Goal: Transaction & Acquisition: Book appointment/travel/reservation

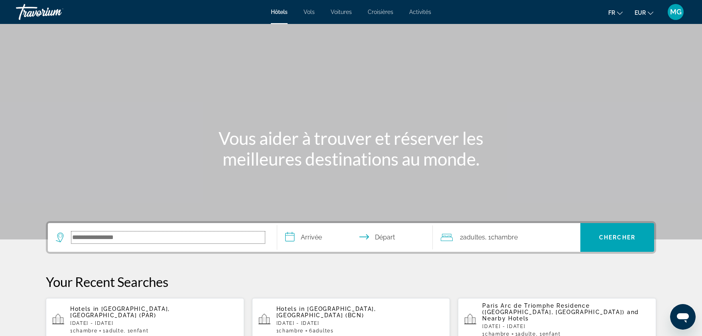
click at [168, 238] on input "Search hotel destination" at bounding box center [167, 237] width 193 height 12
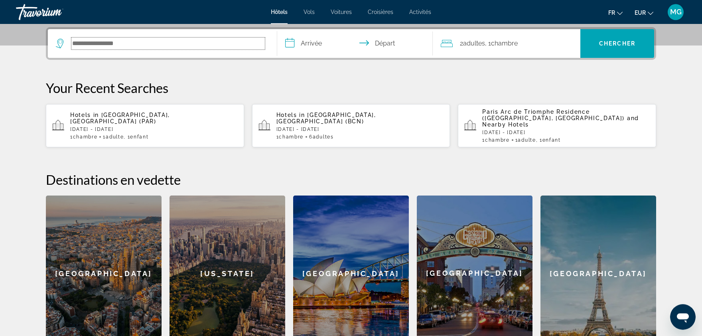
scroll to position [195, 0]
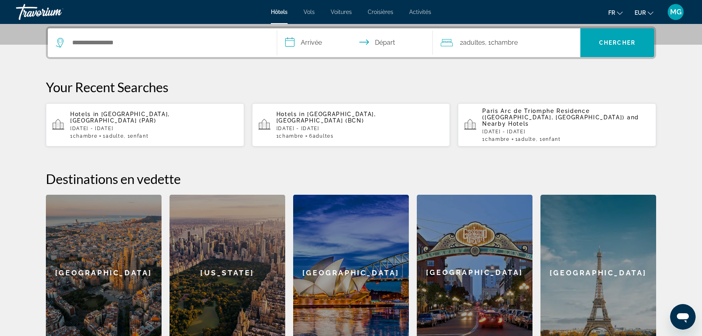
click at [193, 115] on p "Hotels in Paris, France (PAR)" at bounding box center [153, 117] width 167 height 13
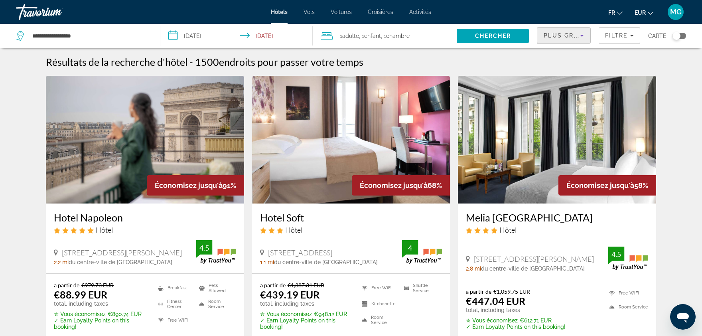
click at [569, 31] on div "Plus grandes économies" at bounding box center [561, 36] width 36 height 10
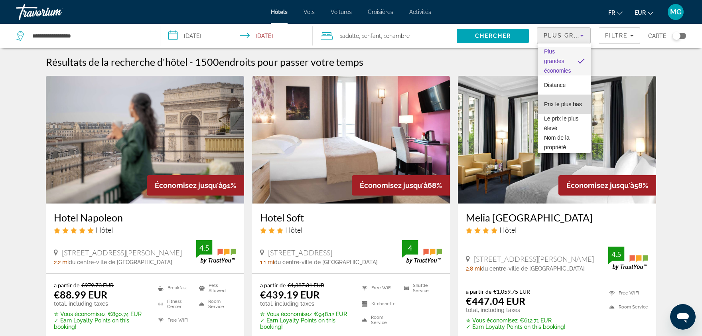
click at [560, 103] on span "Prix le plus bas" at bounding box center [563, 104] width 38 height 6
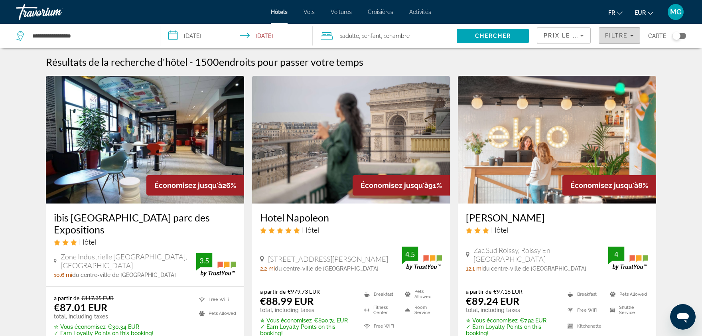
click at [622, 37] on span "Filtre" at bounding box center [616, 35] width 23 height 6
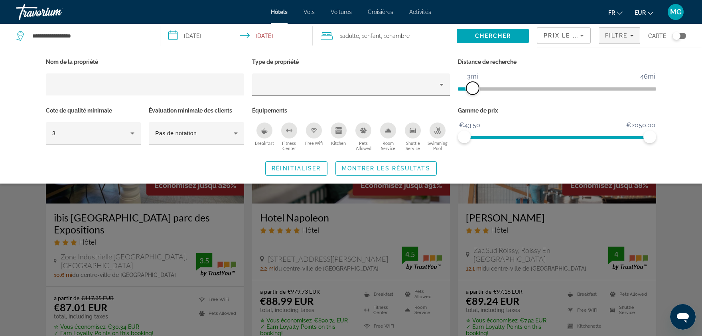
drag, startPoint x: 586, startPoint y: 90, endPoint x: 473, endPoint y: 94, distance: 112.9
click at [473, 94] on span "ngx-slider" at bounding box center [472, 88] width 13 height 13
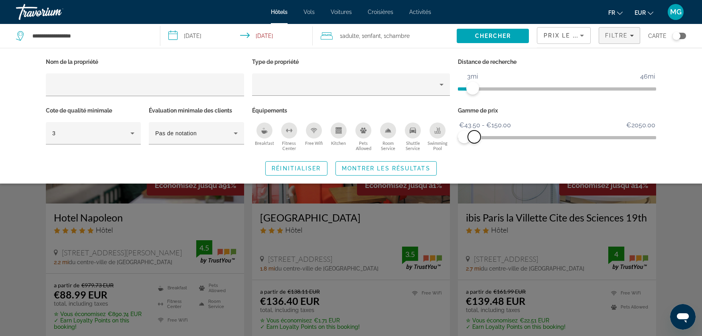
drag, startPoint x: 653, startPoint y: 136, endPoint x: 474, endPoint y: 142, distance: 179.5
click at [474, 142] on span "ngx-slider-max" at bounding box center [474, 136] width 13 height 13
click at [473, 88] on span "ngx-slider" at bounding box center [472, 88] width 13 height 13
click at [406, 165] on span "Montrer les résultats" at bounding box center [386, 168] width 89 height 6
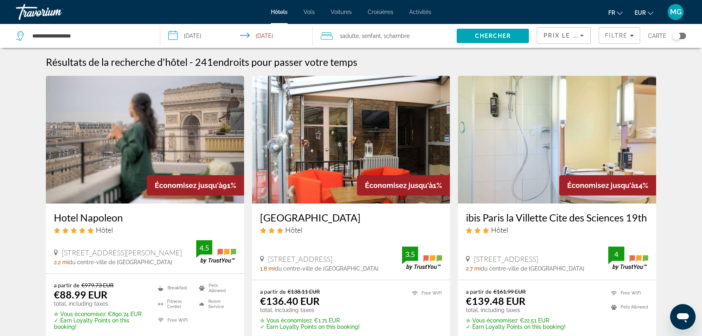
click at [684, 35] on div "Toggle map" at bounding box center [679, 36] width 14 height 6
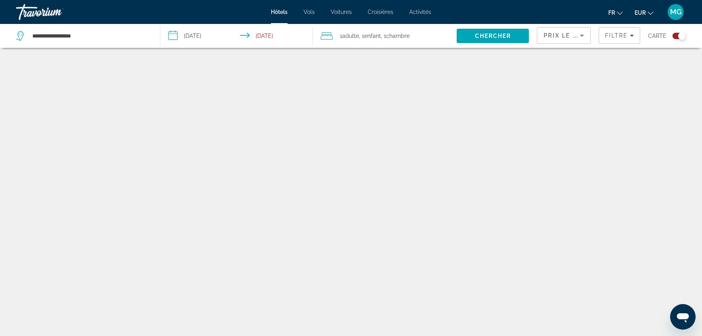
scroll to position [48, 0]
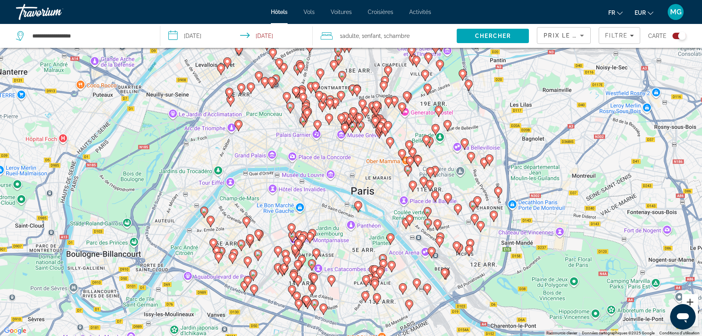
click at [691, 298] on button "Zoom avant" at bounding box center [690, 302] width 16 height 16
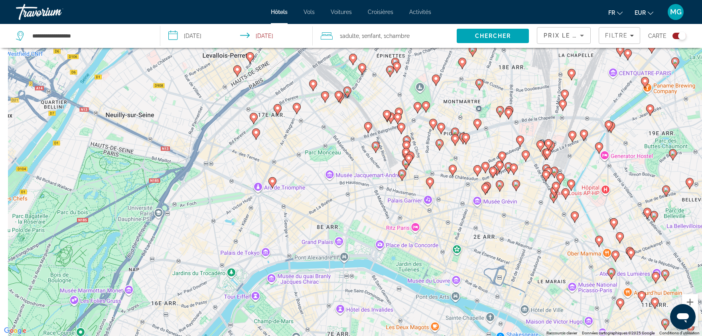
drag, startPoint x: 313, startPoint y: 167, endPoint x: 462, endPoint y: 264, distance: 177.3
click at [462, 264] on div "Pour activer le glissement avec le clavier, appuyez sur Alt+Entrée. Une fois ce…" at bounding box center [351, 168] width 702 height 336
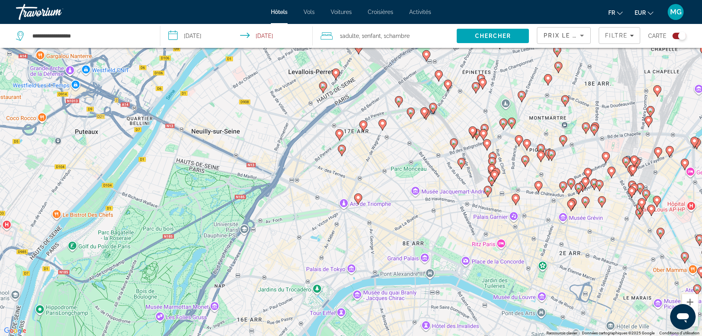
drag, startPoint x: 350, startPoint y: 243, endPoint x: 445, endPoint y: 264, distance: 96.3
click at [445, 264] on div "Pour activer le glissement avec le clavier, appuyez sur Alt+Entrée. Une fois ce…" at bounding box center [351, 168] width 702 height 336
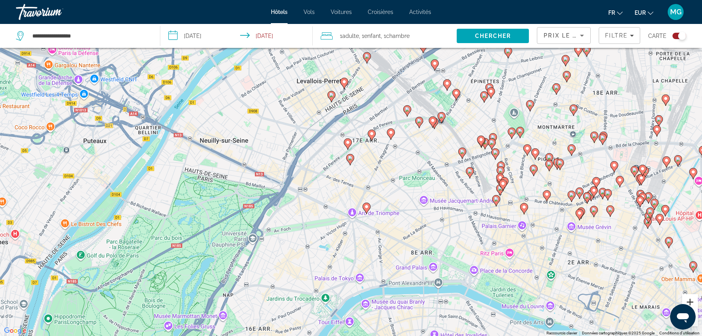
click at [691, 302] on button "Zoom avant" at bounding box center [690, 302] width 16 height 16
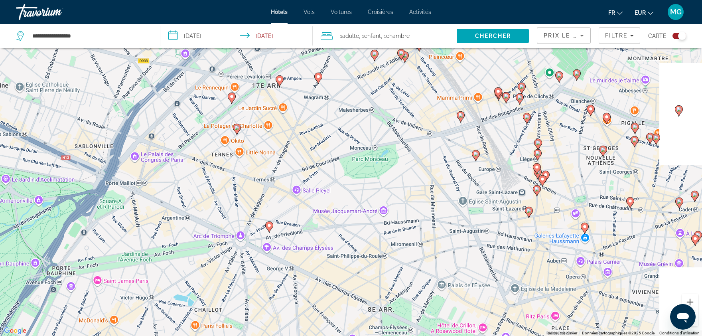
drag, startPoint x: 477, startPoint y: 226, endPoint x: 362, endPoint y: 200, distance: 118.3
click at [362, 200] on div "Pour activer le glissement avec le clavier, appuyez sur Alt+Entrée. Une fois ce…" at bounding box center [351, 168] width 702 height 336
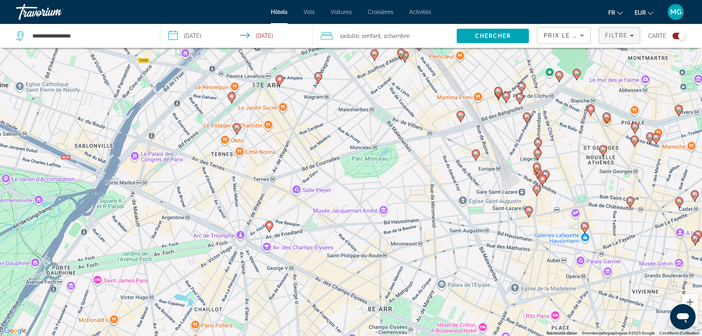
click at [616, 41] on span "Filters" at bounding box center [619, 35] width 41 height 19
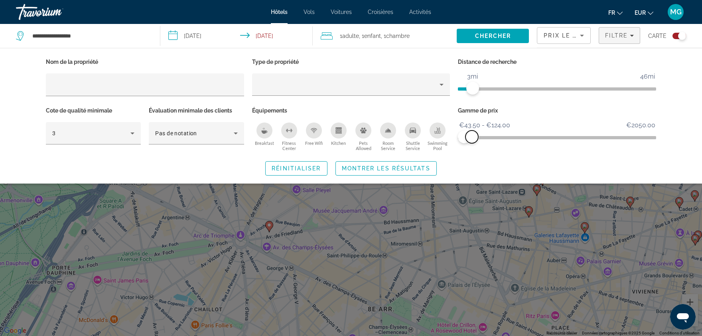
click at [472, 138] on span "ngx-slider-max" at bounding box center [471, 136] width 13 height 13
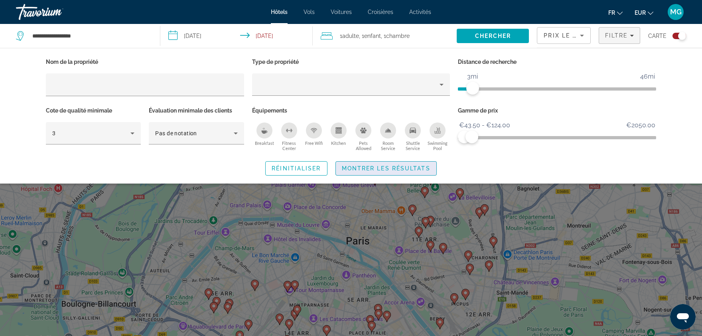
click at [395, 172] on span "Search widget" at bounding box center [386, 168] width 100 height 19
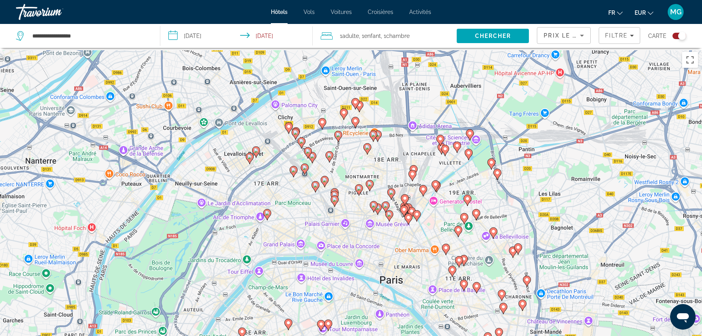
drag, startPoint x: 282, startPoint y: 196, endPoint x: 327, endPoint y: 254, distance: 73.4
click at [327, 254] on div "Pour activer le glissement avec le clavier, appuyez sur Alt+Entrée. Une fois ce…" at bounding box center [351, 216] width 702 height 336
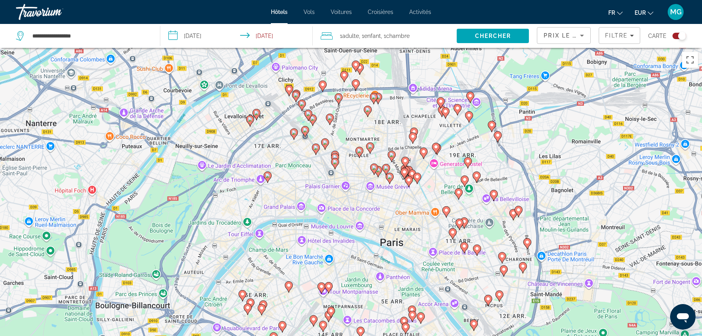
drag, startPoint x: 645, startPoint y: 241, endPoint x: 629, endPoint y: 173, distance: 69.7
click at [629, 173] on div "Pour activer le glissement avec le clavier, appuyez sur Alt+Entrée. Une fois ce…" at bounding box center [351, 216] width 702 height 336
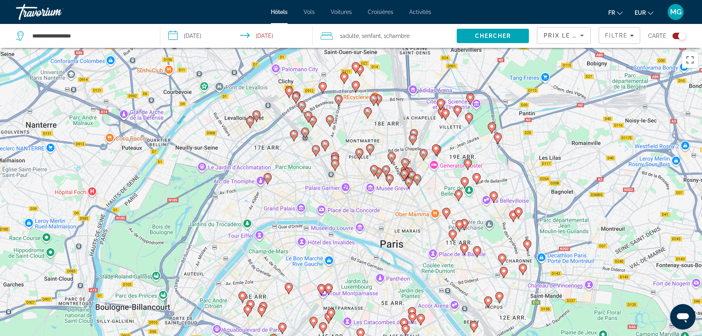
click at [315, 151] on image "Main content" at bounding box center [315, 149] width 5 height 5
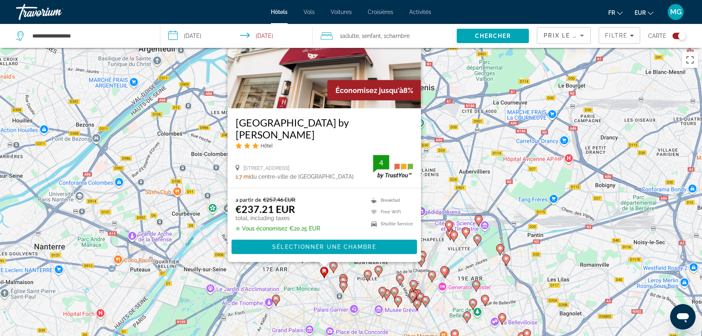
drag, startPoint x: 462, startPoint y: 300, endPoint x: 473, endPoint y: 202, distance: 98.7
click at [473, 202] on div "Pour activer le glissement avec le clavier, appuyez sur Alt+Entrée. Une fois ce…" at bounding box center [351, 216] width 702 height 336
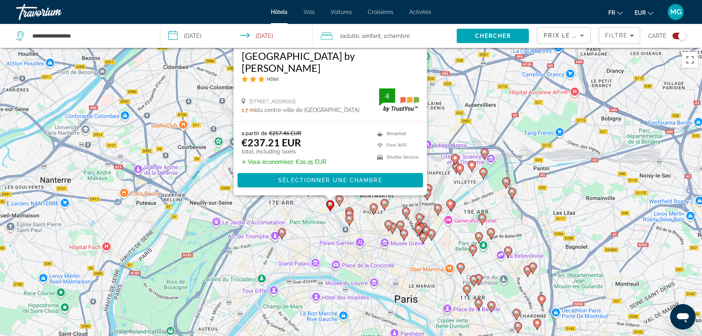
drag, startPoint x: 458, startPoint y: 237, endPoint x: 460, endPoint y: 182, distance: 54.7
click at [460, 182] on div "Pour activer le glissement avec le clavier, appuyez sur Alt+Entrée. Une fois ce…" at bounding box center [351, 216] width 702 height 336
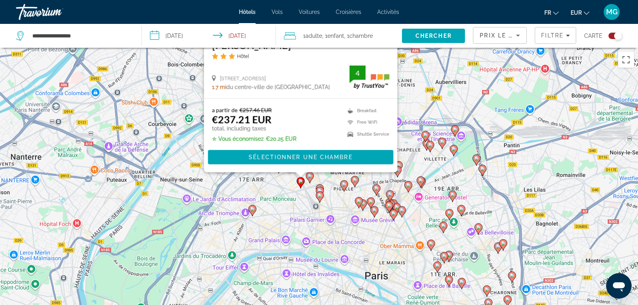
drag, startPoint x: 621, startPoint y: 281, endPoint x: 621, endPoint y: 223, distance: 57.8
click at [287, 251] on div "Pour activer le glissement avec le clavier, appuyez sur Alt+Entrée. Une fois ce…" at bounding box center [319, 200] width 638 height 305
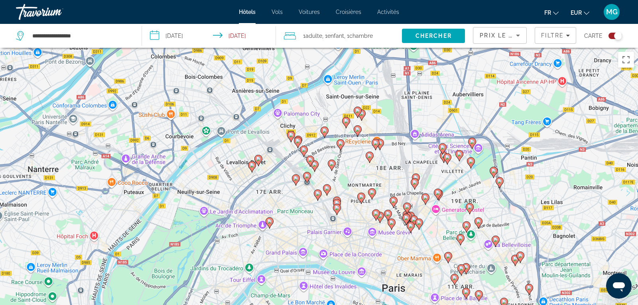
drag, startPoint x: 285, startPoint y: 215, endPoint x: 308, endPoint y: 227, distance: 25.5
click at [308, 227] on div "Pour activer le glissement avec le clavier, appuyez sur Alt+Entrée. Une fois ce…" at bounding box center [319, 200] width 638 height 305
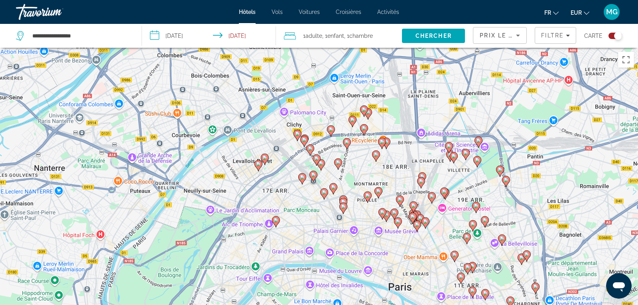
click at [290, 217] on div "Pour activer le glissement avec le clavier, appuyez sur Alt+Entrée. Une fois ce…" at bounding box center [319, 200] width 638 height 305
click at [344, 212] on gmp-advanced-marker "Main content" at bounding box center [343, 209] width 8 height 12
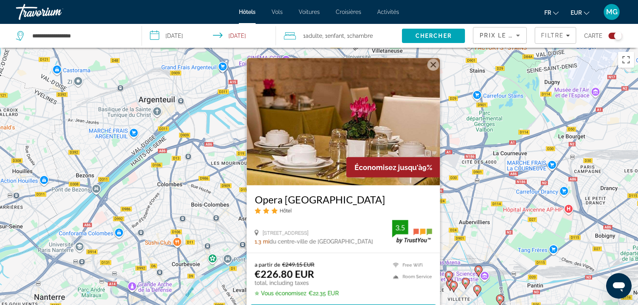
click at [360, 144] on img "Main content" at bounding box center [343, 122] width 193 height 128
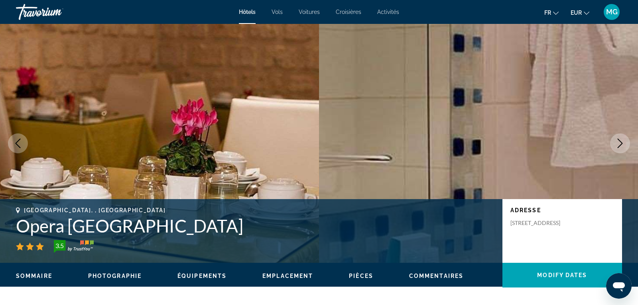
click at [616, 144] on icon "Next image" at bounding box center [620, 144] width 10 height 10
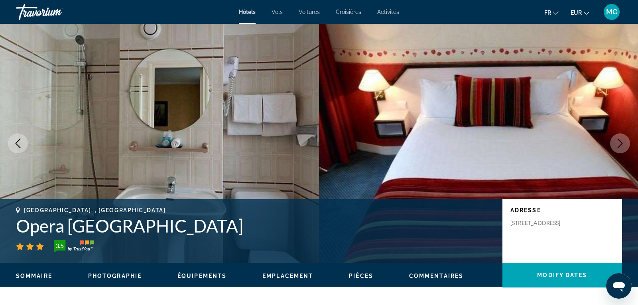
click at [616, 144] on icon "Next image" at bounding box center [620, 144] width 10 height 10
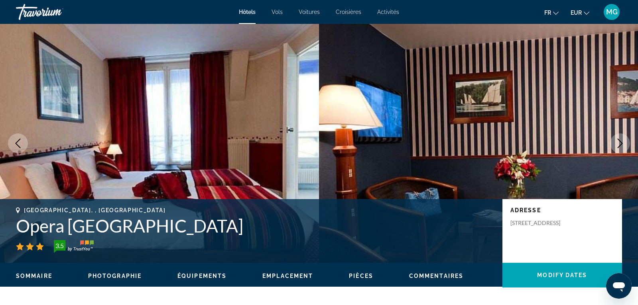
click at [619, 144] on icon "Next image" at bounding box center [620, 144] width 10 height 10
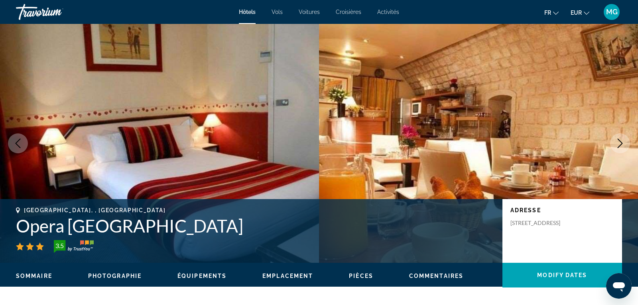
click at [623, 145] on icon "Next image" at bounding box center [620, 144] width 10 height 10
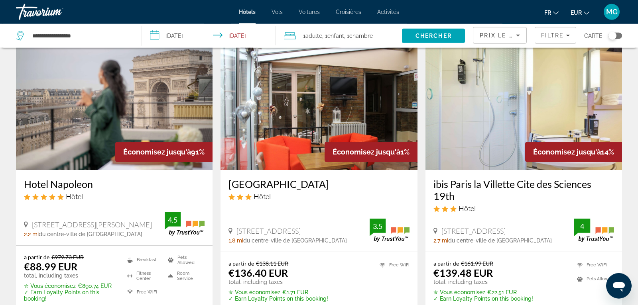
scroll to position [32, 0]
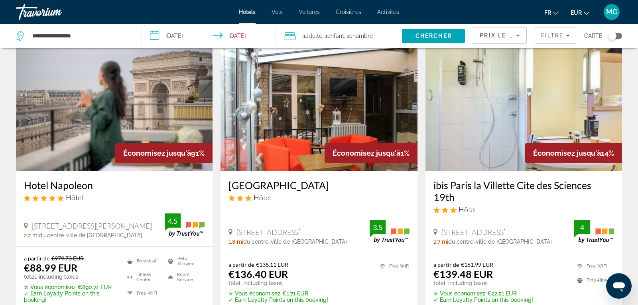
click at [501, 106] on img "Main content" at bounding box center [523, 108] width 197 height 128
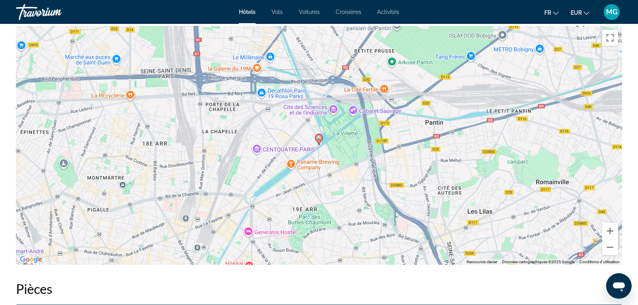
scroll to position [782, 0]
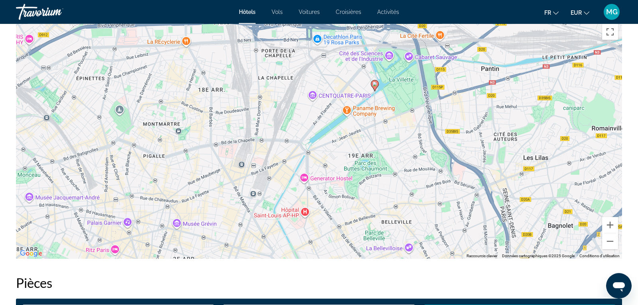
drag, startPoint x: 360, startPoint y: 175, endPoint x: 416, endPoint y: 126, distance: 74.0
click at [416, 126] on div "Pour activer le glissement avec le clavier, appuyez sur Alt+Entrée. Une fois ce…" at bounding box center [319, 139] width 606 height 239
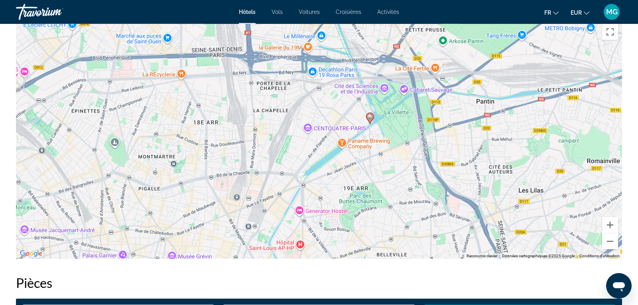
drag, startPoint x: 416, startPoint y: 126, endPoint x: 410, endPoint y: 162, distance: 36.8
click at [410, 162] on div "Pour activer le glissement avec le clavier, appuyez sur Alt+Entrée. Une fois ce…" at bounding box center [319, 139] width 606 height 239
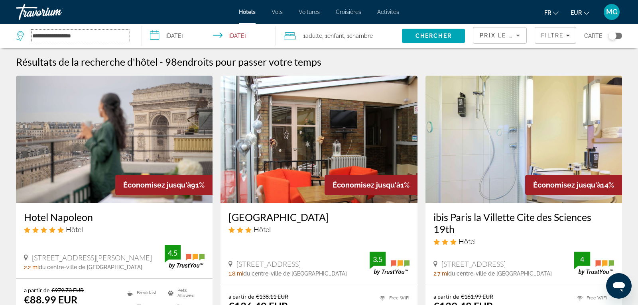
click at [97, 33] on input "**********" at bounding box center [80, 36] width 98 height 12
drag, startPoint x: 97, startPoint y: 33, endPoint x: 1, endPoint y: 36, distance: 95.7
click at [31, 36] on input "**********" at bounding box center [80, 36] width 98 height 12
type input "*"
click at [102, 37] on input "Search hotel destination" at bounding box center [80, 36] width 98 height 12
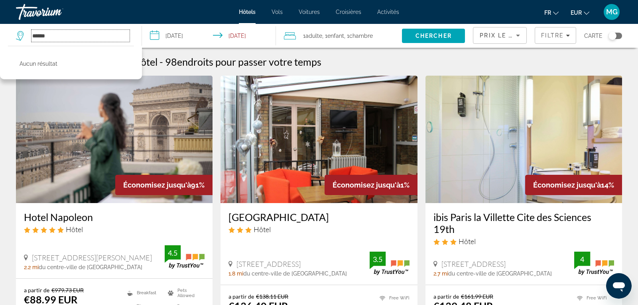
type input "*****"
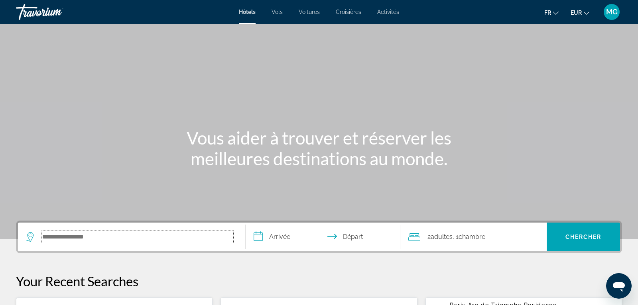
click at [108, 232] on input "Search hotel destination" at bounding box center [137, 237] width 192 height 12
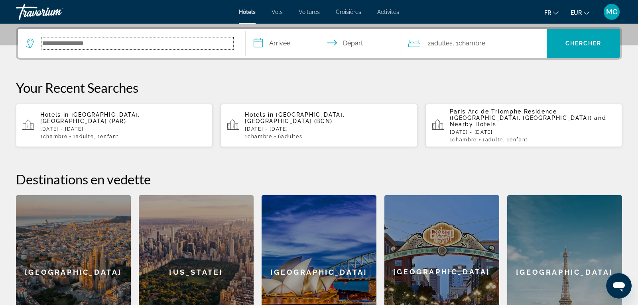
scroll to position [195, 0]
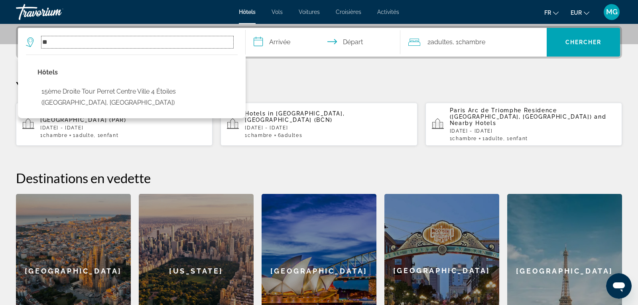
type input "*"
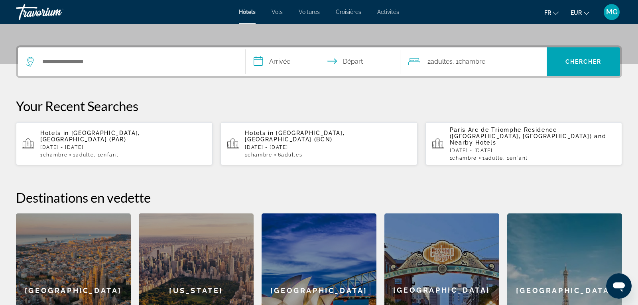
scroll to position [171, 0]
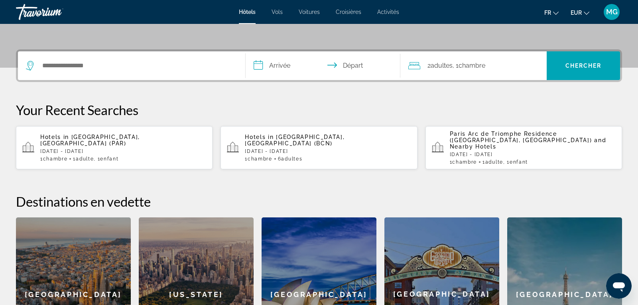
click at [123, 149] on p "[DATE] - [DATE]" at bounding box center [123, 152] width 166 height 6
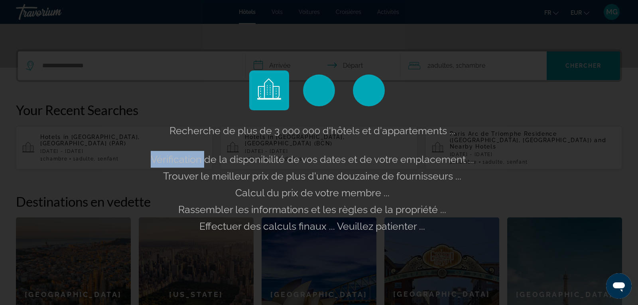
click at [123, 144] on div "Recherche de plus de 3 000 000 d'hôtels et d'appartements ... Vérification de l…" at bounding box center [319, 152] width 638 height 305
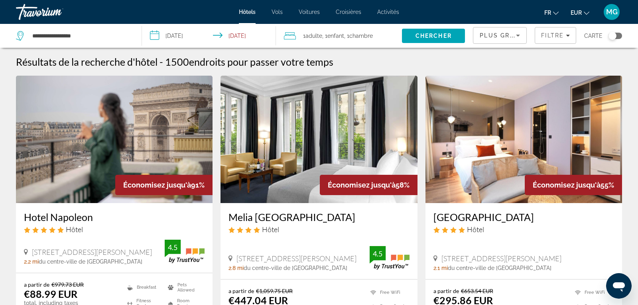
click at [358, 138] on img "Main content" at bounding box center [318, 140] width 197 height 128
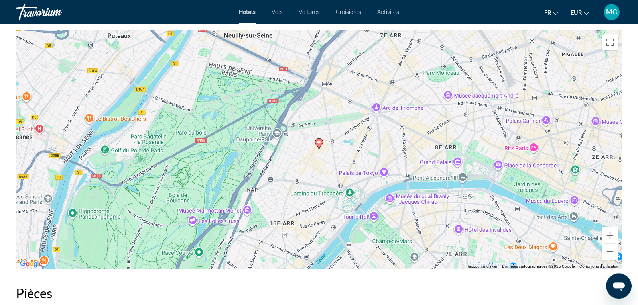
scroll to position [773, 0]
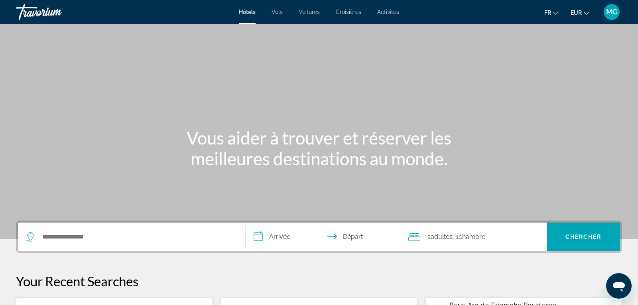
click at [141, 246] on div "Search widget" at bounding box center [131, 237] width 211 height 29
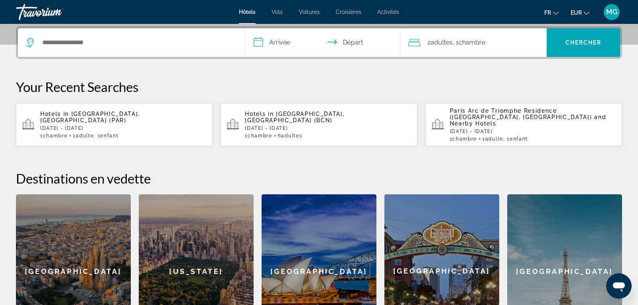
scroll to position [195, 0]
click at [100, 125] on p "[DATE] - [DATE]" at bounding box center [123, 128] width 166 height 6
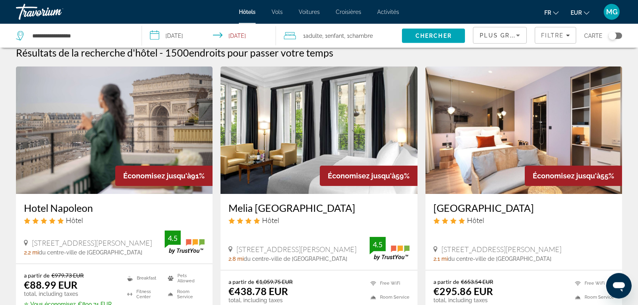
scroll to position [12, 0]
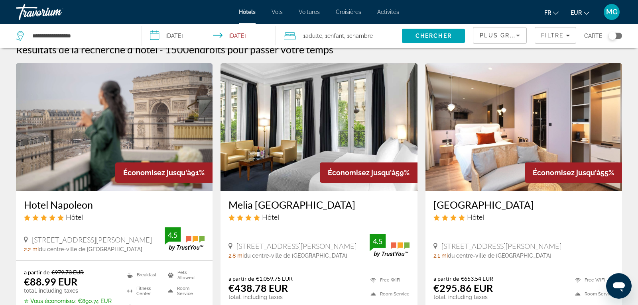
click at [618, 34] on div "Toggle map" at bounding box center [615, 36] width 14 height 6
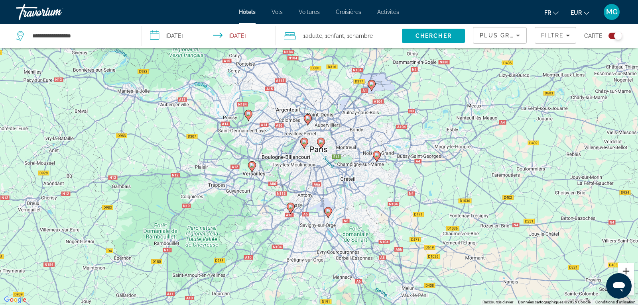
click at [627, 272] on button "Zoom avant" at bounding box center [626, 272] width 16 height 16
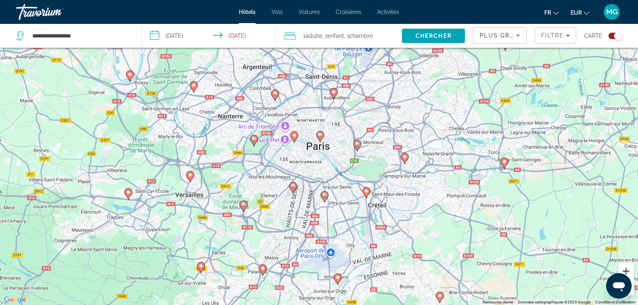
click at [627, 272] on button "Zoom avant" at bounding box center [626, 272] width 16 height 16
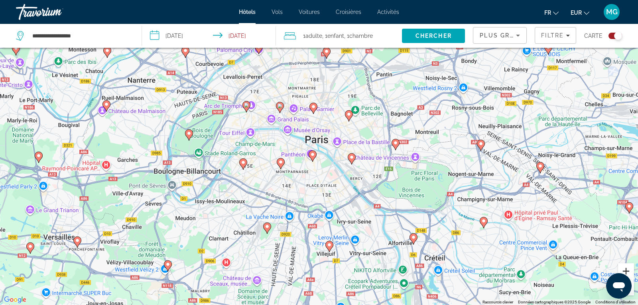
click at [627, 272] on button "Zoom avant" at bounding box center [626, 272] width 16 height 16
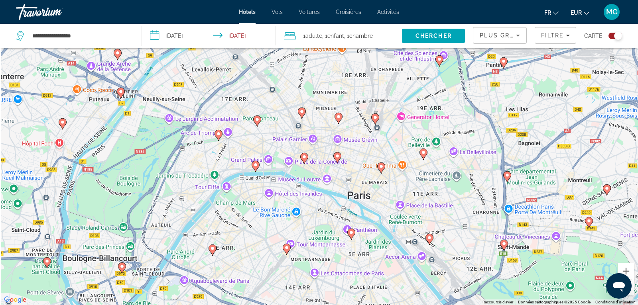
drag, startPoint x: 287, startPoint y: 189, endPoint x: 338, endPoint y: 271, distance: 96.4
click at [338, 271] on div "Pour activer le glissement avec le clavier, appuyez sur Alt+Entrée. Une fois ce…" at bounding box center [319, 152] width 638 height 305
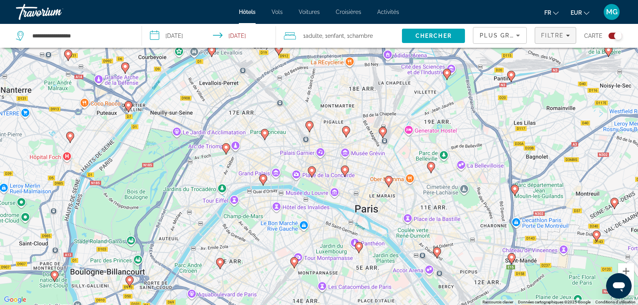
click at [557, 41] on span "Filters" at bounding box center [555, 35] width 41 height 19
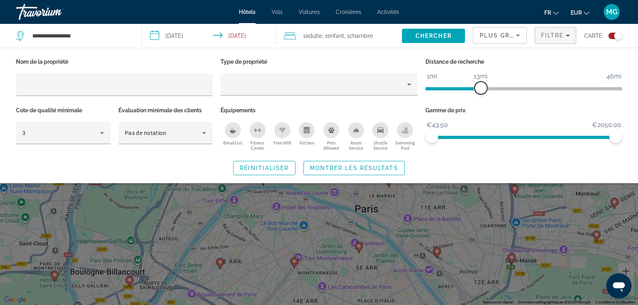
drag, startPoint x: 548, startPoint y: 85, endPoint x: 481, endPoint y: 91, distance: 67.3
click at [481, 91] on span "ngx-slider" at bounding box center [480, 88] width 13 height 13
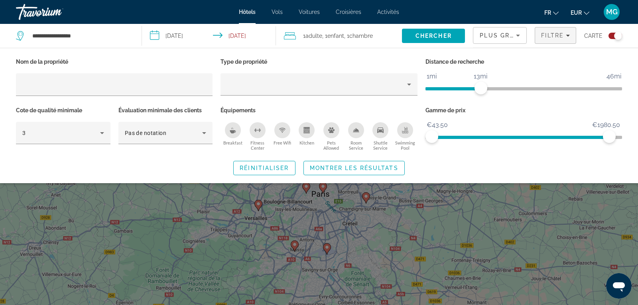
drag, startPoint x: 609, startPoint y: 134, endPoint x: 465, endPoint y: 140, distance: 144.0
click at [465, 140] on span "ngx-slider" at bounding box center [520, 136] width 177 height 13
drag, startPoint x: 608, startPoint y: 136, endPoint x: 441, endPoint y: 138, distance: 166.7
click at [441, 138] on span "ngx-slider-max" at bounding box center [441, 136] width 13 height 13
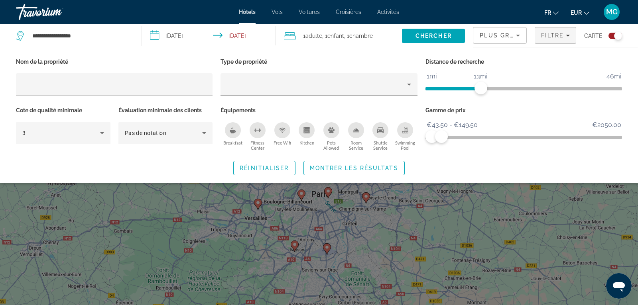
click at [564, 246] on div "Search widget" at bounding box center [319, 213] width 638 height 186
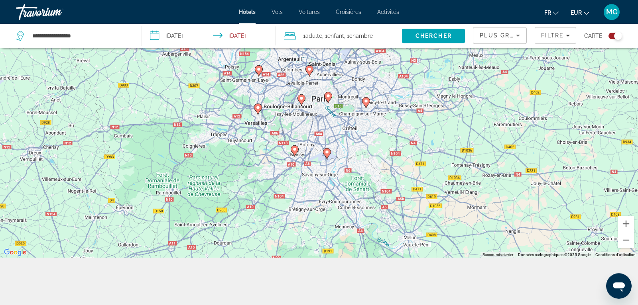
scroll to position [96, 0]
click at [627, 228] on button "Zoom avant" at bounding box center [626, 224] width 16 height 16
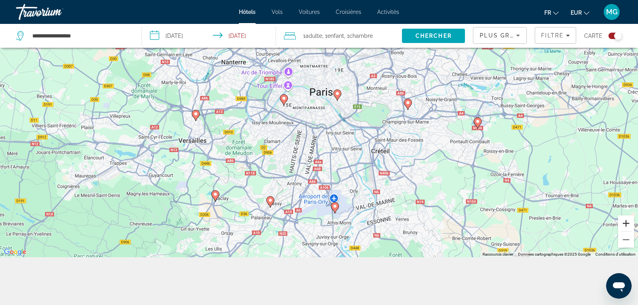
click at [627, 228] on button "Zoom avant" at bounding box center [626, 224] width 16 height 16
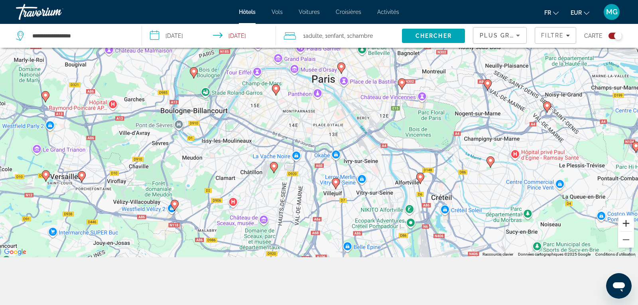
click at [627, 228] on button "Zoom avant" at bounding box center [626, 224] width 16 height 16
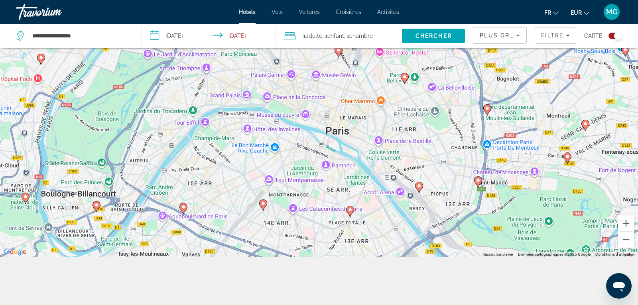
drag, startPoint x: 277, startPoint y: 99, endPoint x: 287, endPoint y: 185, distance: 85.9
click at [287, 185] on div "Pour activer le glissement avec le clavier, appuyez sur Alt+Entrée. Une fois ce…" at bounding box center [319, 104] width 638 height 305
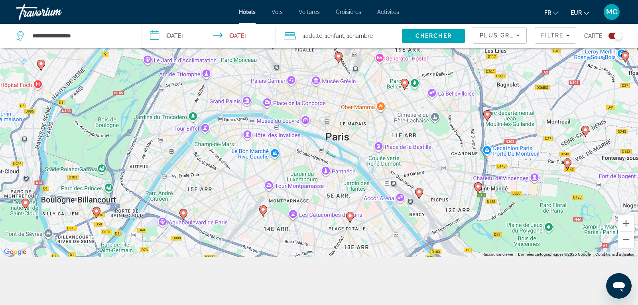
click at [182, 214] on image "Main content" at bounding box center [183, 213] width 5 height 5
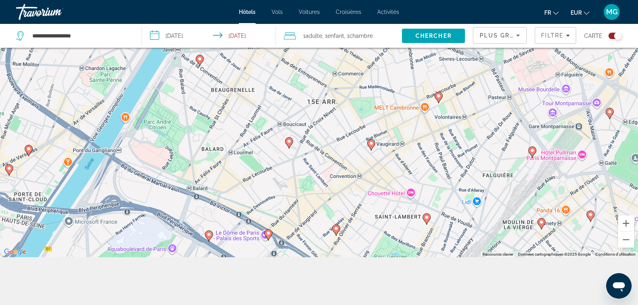
drag, startPoint x: 391, startPoint y: 110, endPoint x: 304, endPoint y: 274, distance: 186.0
click at [304, 258] on div "Pour naviguer, appuyez sur les touches fléchées. Pour activer le glissement ave…" at bounding box center [319, 104] width 638 height 305
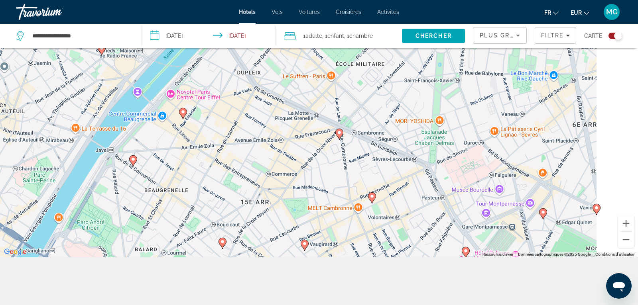
drag, startPoint x: 342, startPoint y: 107, endPoint x: 230, endPoint y: 275, distance: 201.8
click at [230, 258] on div "Pour naviguer, appuyez sur les touches fléchées. Pour activer le glissement ave…" at bounding box center [319, 104] width 638 height 305
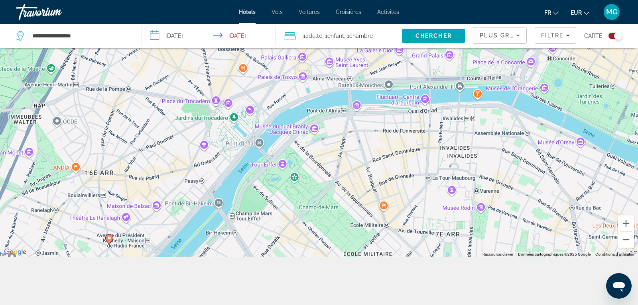
drag, startPoint x: 297, startPoint y: 177, endPoint x: 413, endPoint y: 218, distance: 122.8
click at [413, 218] on div "Pour naviguer, appuyez sur les touches fléchées. Pour activer le glissement ave…" at bounding box center [319, 104] width 638 height 305
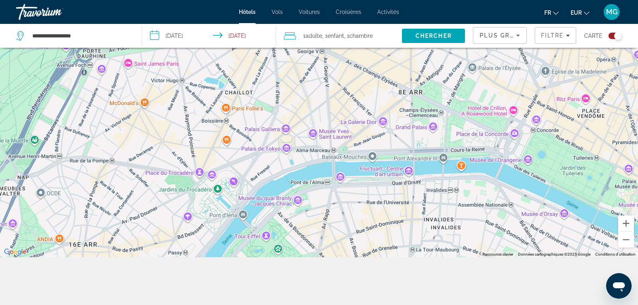
drag, startPoint x: 434, startPoint y: 113, endPoint x: 395, endPoint y: 171, distance: 70.0
click at [395, 171] on div "Pour naviguer, appuyez sur les touches fléchées. Pour activer le glissement ave…" at bounding box center [319, 104] width 638 height 305
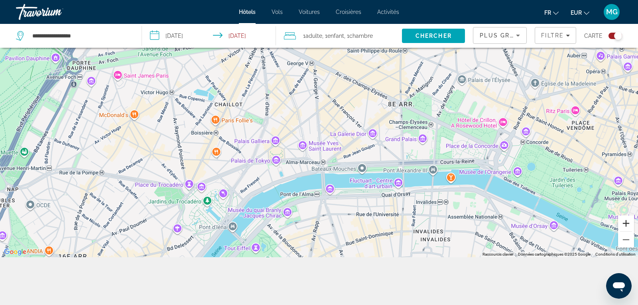
click at [631, 227] on button "Zoom avant" at bounding box center [626, 224] width 16 height 16
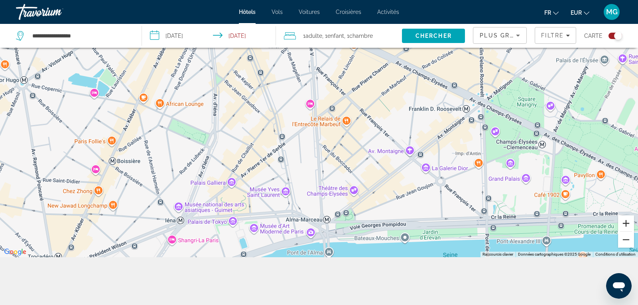
drag, startPoint x: 631, startPoint y: 227, endPoint x: 627, endPoint y: 239, distance: 12.5
click at [627, 239] on div "Main content" at bounding box center [626, 232] width 16 height 32
click at [623, 246] on button "Zoom arrière" at bounding box center [626, 240] width 16 height 16
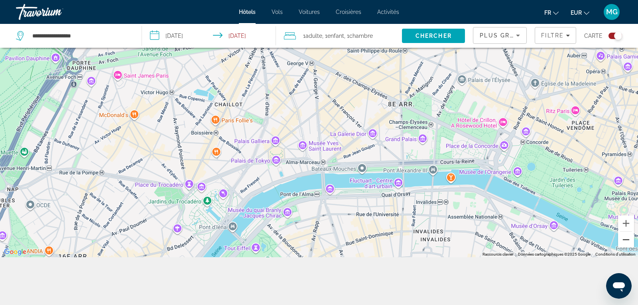
click at [623, 246] on button "Zoom arrière" at bounding box center [626, 240] width 16 height 16
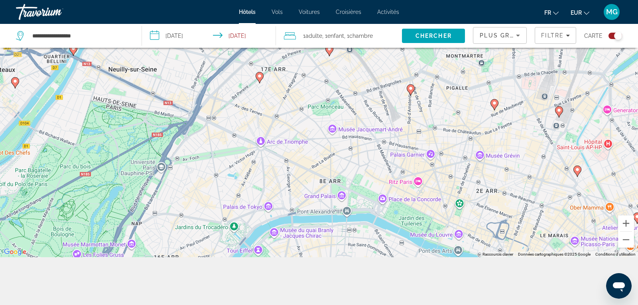
drag, startPoint x: 354, startPoint y: 173, endPoint x: 324, endPoint y: 250, distance: 82.7
click at [324, 250] on div "Pour naviguer, appuyez sur les touches fléchées. Pour activer le glissement ave…" at bounding box center [319, 104] width 638 height 305
click at [579, 168] on image "Main content" at bounding box center [577, 169] width 5 height 5
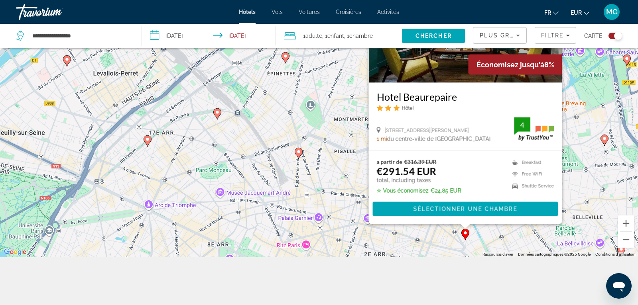
drag, startPoint x: 369, startPoint y: 206, endPoint x: 316, endPoint y: 199, distance: 53.5
click at [316, 199] on div "Pour naviguer, appuyez sur les touches fléchées. Pour activer le glissement ave…" at bounding box center [319, 104] width 638 height 305
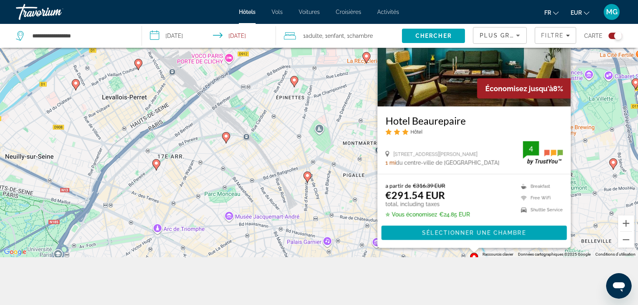
drag, startPoint x: 602, startPoint y: 120, endPoint x: 610, endPoint y: 145, distance: 26.0
click at [610, 145] on div "Pour naviguer, appuyez sur les touches fléchées. Pour activer le glissement ave…" at bounding box center [319, 104] width 638 height 305
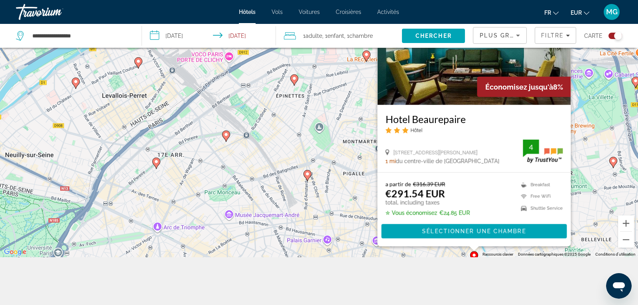
click at [358, 193] on div "Pour naviguer, appuyez sur les touches fléchées. Pour activer le glissement ave…" at bounding box center [319, 104] width 638 height 305
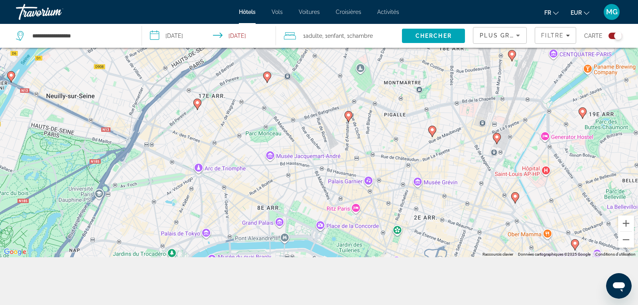
drag, startPoint x: 409, startPoint y: 223, endPoint x: 450, endPoint y: 163, distance: 72.5
click at [450, 163] on div "Pour naviguer, appuyez sur les touches fléchées. Pour activer le glissement ave…" at bounding box center [319, 104] width 638 height 305
click at [347, 116] on image "Main content" at bounding box center [348, 115] width 5 height 5
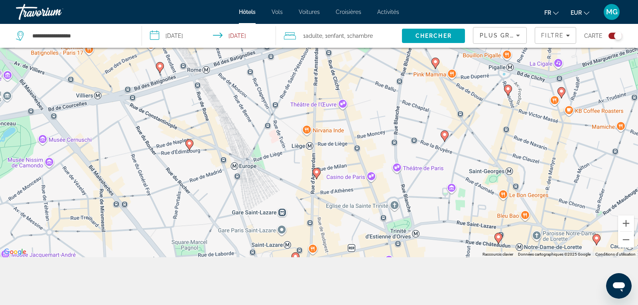
click at [317, 175] on image "Main content" at bounding box center [316, 172] width 5 height 5
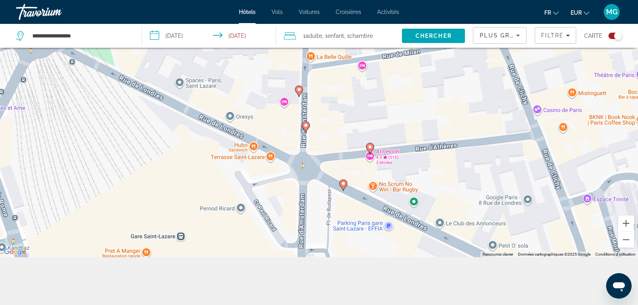
click at [297, 91] on image "Main content" at bounding box center [299, 89] width 5 height 5
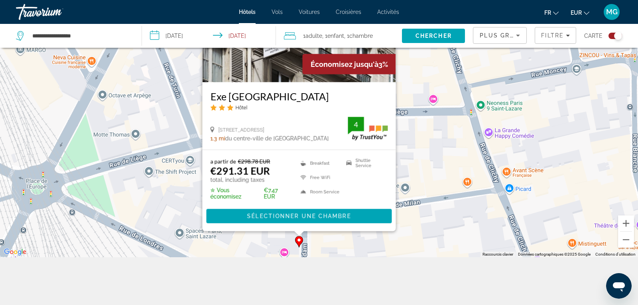
click at [409, 254] on div "Pour activer le glissement avec le clavier, appuyez sur Alt+Entrée. Une fois ce…" at bounding box center [319, 104] width 638 height 305
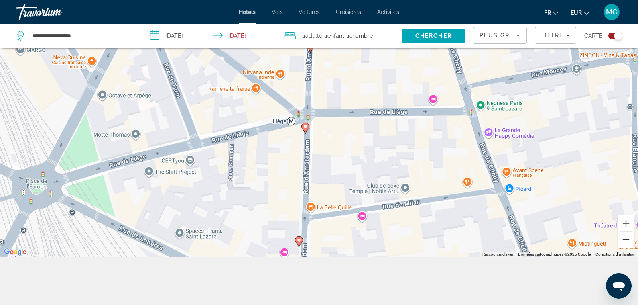
click at [624, 242] on button "Zoom arrière" at bounding box center [626, 240] width 16 height 16
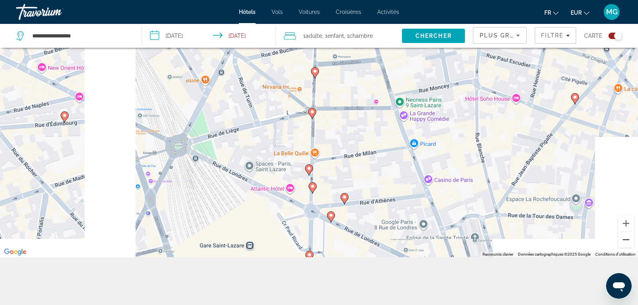
click at [624, 242] on button "Zoom arrière" at bounding box center [626, 240] width 16 height 16
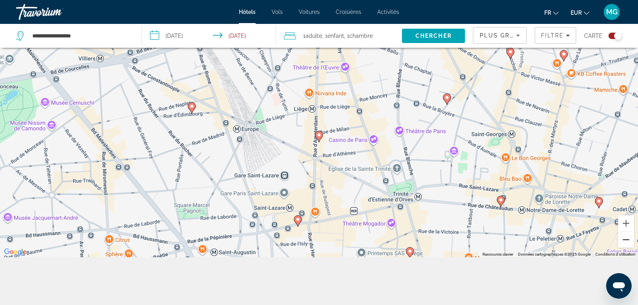
click at [624, 242] on button "Zoom arrière" at bounding box center [626, 240] width 16 height 16
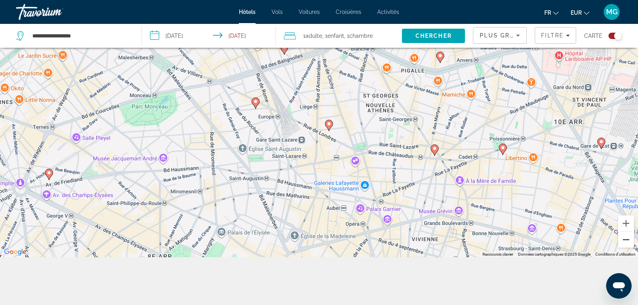
click at [624, 242] on button "Zoom arrière" at bounding box center [626, 240] width 16 height 16
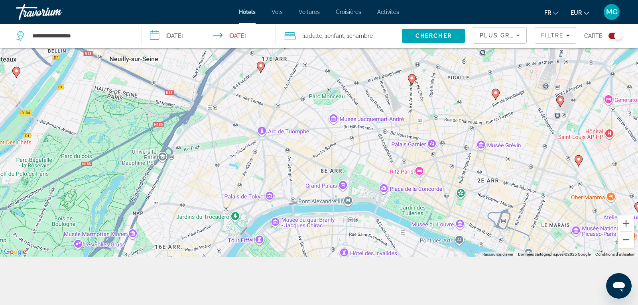
drag, startPoint x: 325, startPoint y: 175, endPoint x: 420, endPoint y: 163, distance: 96.4
click at [420, 163] on div "Pour activer le glissement avec le clavier, appuyez sur Alt+Entrée. Une fois ce…" at bounding box center [319, 104] width 638 height 305
click at [496, 96] on icon "Main content" at bounding box center [495, 94] width 7 height 10
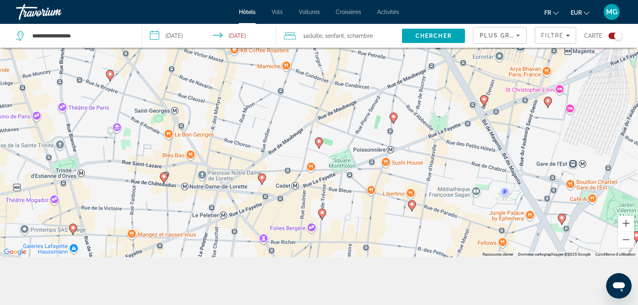
click at [321, 213] on image "Main content" at bounding box center [322, 213] width 5 height 5
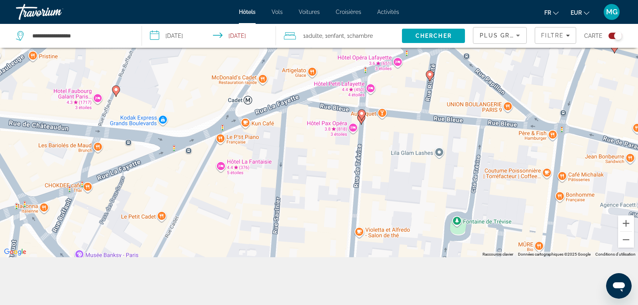
drag, startPoint x: 382, startPoint y: 113, endPoint x: 419, endPoint y: 248, distance: 139.8
click at [419, 248] on div "Pour naviguer, appuyez sur les touches fléchées. Pour activer le glissement ave…" at bounding box center [319, 104] width 638 height 305
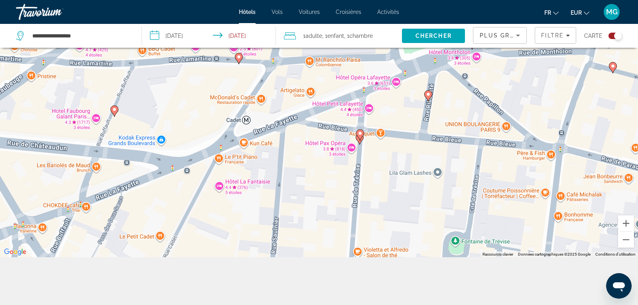
drag, startPoint x: 362, startPoint y: 136, endPoint x: 360, endPoint y: 161, distance: 24.4
click at [360, 161] on div "Pour naviguer, appuyez sur les touches fléchées. Pour activer le glissement ave…" at bounding box center [319, 104] width 638 height 305
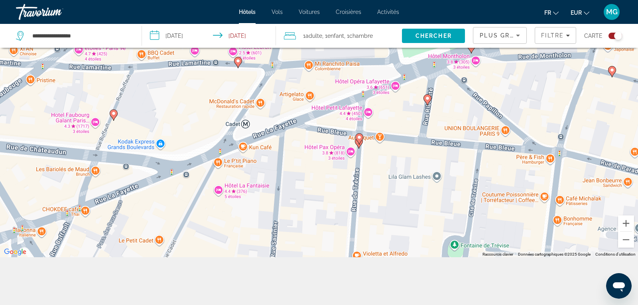
click at [359, 137] on image "Main content" at bounding box center [359, 137] width 5 height 5
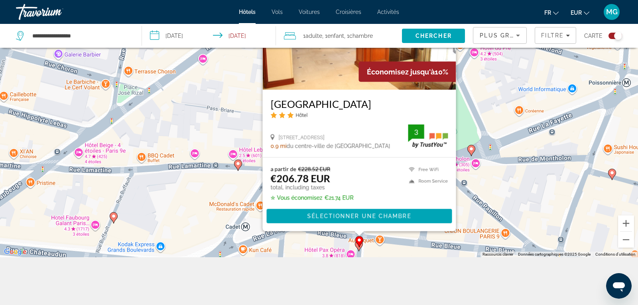
click at [348, 66] on img "Main content" at bounding box center [359, 27] width 193 height 128
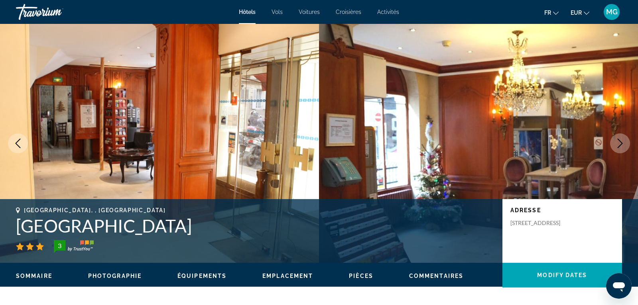
click at [624, 140] on icon "Next image" at bounding box center [620, 144] width 10 height 10
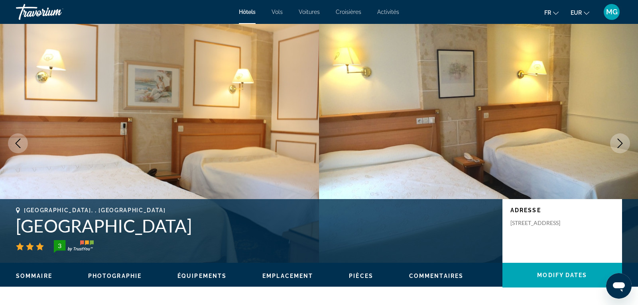
click at [624, 140] on icon "Next image" at bounding box center [620, 144] width 10 height 10
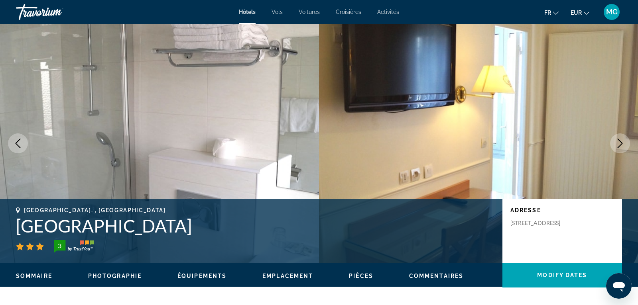
click at [624, 140] on icon "Next image" at bounding box center [620, 144] width 10 height 10
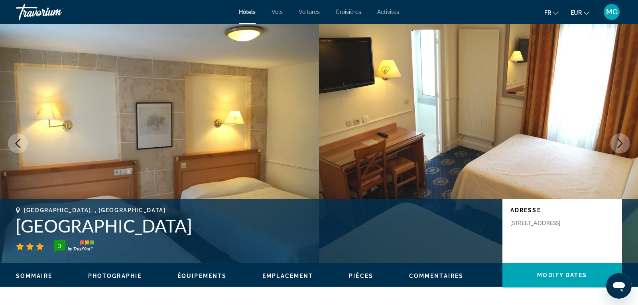
click at [624, 140] on icon "Next image" at bounding box center [620, 144] width 10 height 10
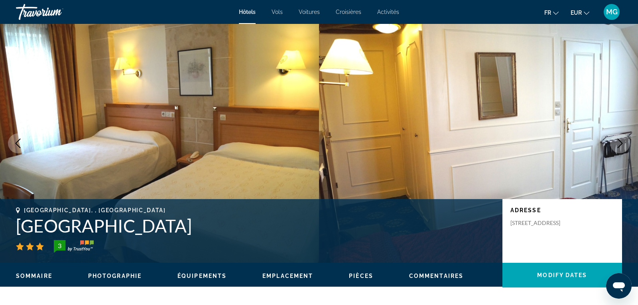
click at [624, 140] on icon "Next image" at bounding box center [620, 144] width 10 height 10
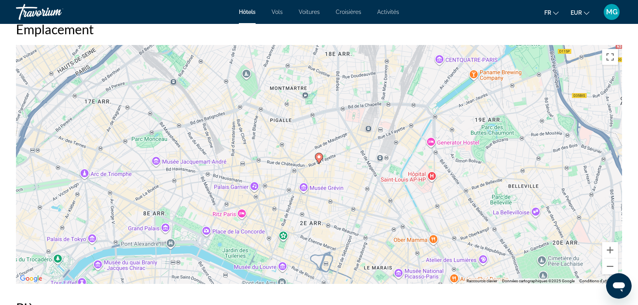
scroll to position [758, 0]
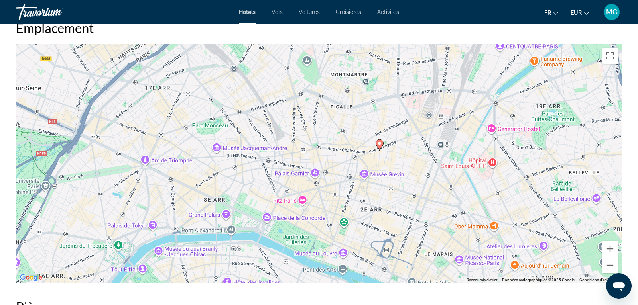
drag, startPoint x: 352, startPoint y: 205, endPoint x: 414, endPoint y: 192, distance: 63.8
click at [414, 192] on div "Pour activer le glissement avec le clavier, appuyez sur Alt+Entrée. Une fois ce…" at bounding box center [319, 163] width 606 height 239
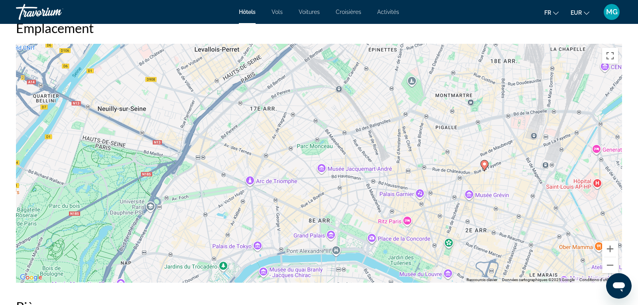
drag, startPoint x: 414, startPoint y: 192, endPoint x: 521, endPoint y: 213, distance: 108.4
click at [521, 213] on div "Pour activer le glissement avec le clavier, appuyez sur Alt+Entrée. Une fois ce…" at bounding box center [319, 163] width 606 height 239
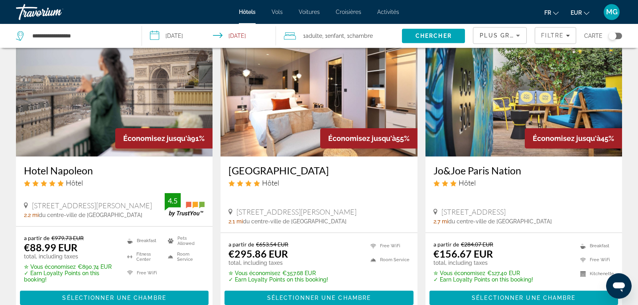
scroll to position [50, 0]
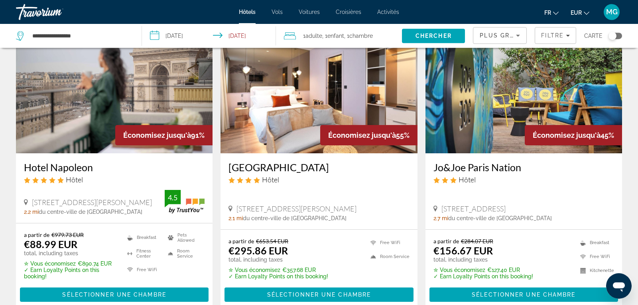
click at [528, 96] on img "Main content" at bounding box center [523, 90] width 197 height 128
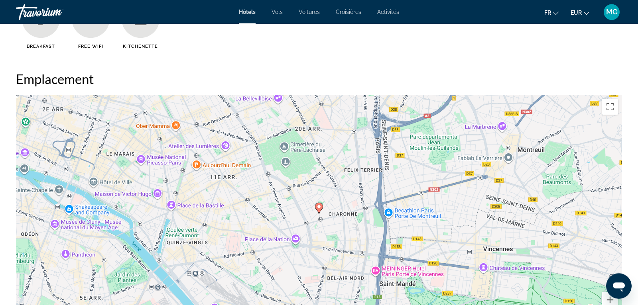
scroll to position [974, 0]
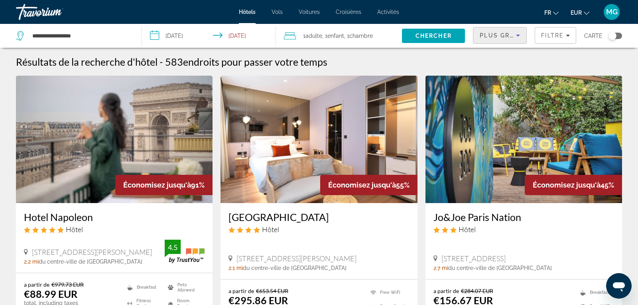
click at [506, 38] on span "Plus grandes économies" at bounding box center [527, 35] width 95 height 6
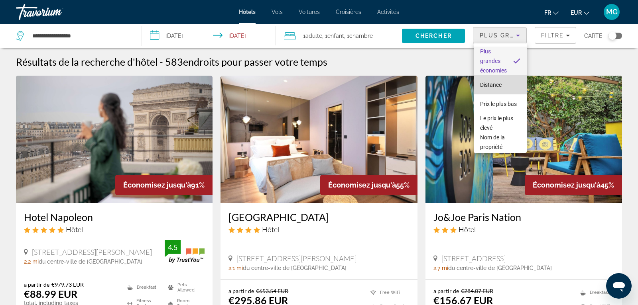
click at [497, 85] on span "Distance" at bounding box center [491, 85] width 22 height 6
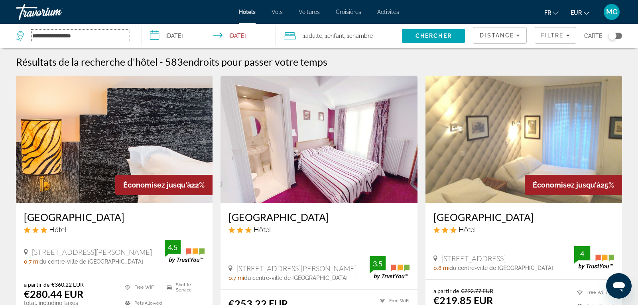
click at [100, 37] on input "**********" at bounding box center [80, 36] width 98 height 12
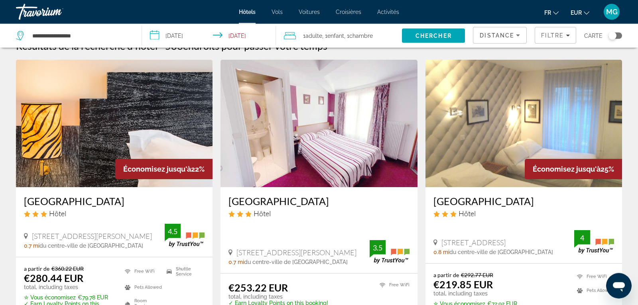
click at [620, 36] on div "Toggle map" at bounding box center [615, 36] width 14 height 6
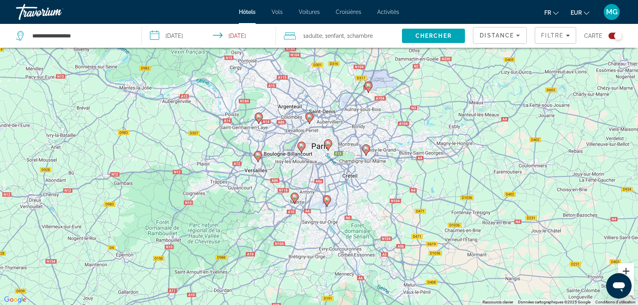
click at [629, 267] on button "Zoom avant" at bounding box center [626, 272] width 16 height 16
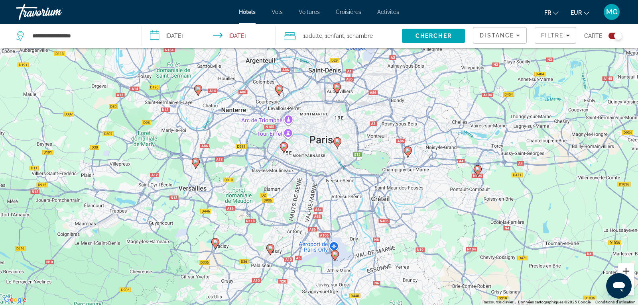
click at [629, 267] on button "Zoom avant" at bounding box center [626, 272] width 16 height 16
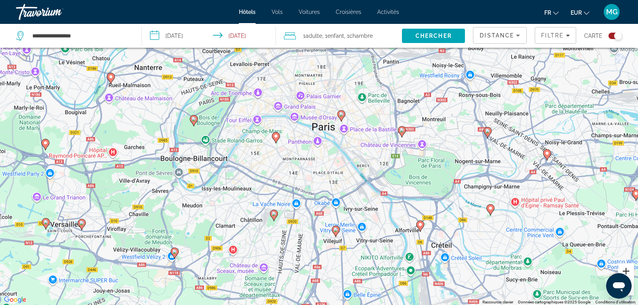
click at [629, 267] on button "Zoom avant" at bounding box center [626, 272] width 16 height 16
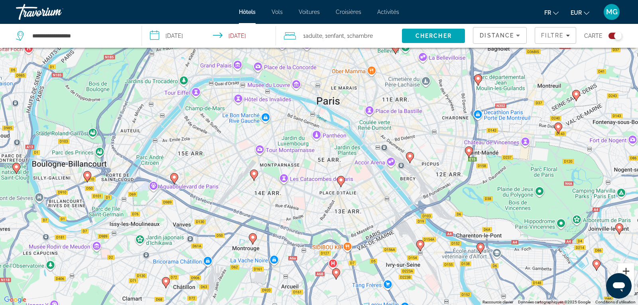
click at [629, 267] on button "Zoom avant" at bounding box center [626, 272] width 16 height 16
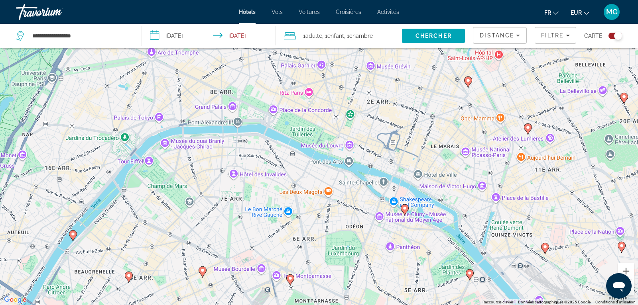
drag, startPoint x: 309, startPoint y: 124, endPoint x: 386, endPoint y: 250, distance: 147.6
click at [386, 250] on div "Pour activer le glissement avec le clavier, appuyez sur Alt+Entrée. Une fois ce…" at bounding box center [319, 152] width 638 height 305
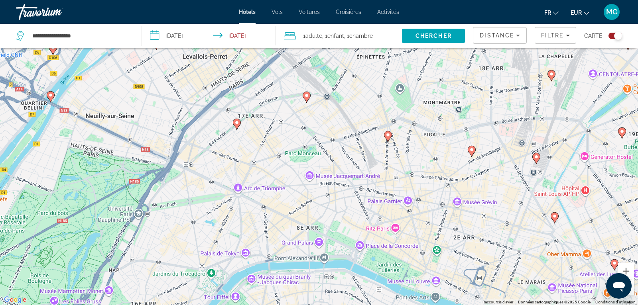
drag, startPoint x: 363, startPoint y: 124, endPoint x: 449, endPoint y: 263, distance: 163.1
click at [449, 263] on div "Pour activer le glissement avec le clavier, appuyez sur Alt+Entrée. Une fois ce…" at bounding box center [319, 152] width 638 height 305
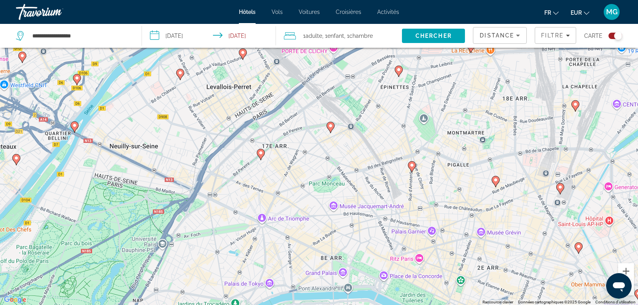
drag, startPoint x: 364, startPoint y: 195, endPoint x: 393, endPoint y: 221, distance: 38.4
click at [393, 221] on div "Pour activer le glissement avec le clavier, appuyez sur Alt+Entrée. Une fois ce…" at bounding box center [319, 152] width 638 height 305
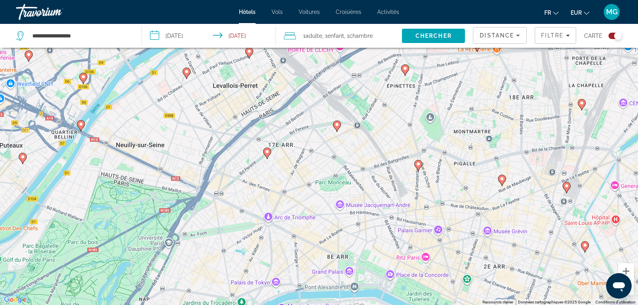
click at [417, 165] on image "Main content" at bounding box center [418, 164] width 5 height 5
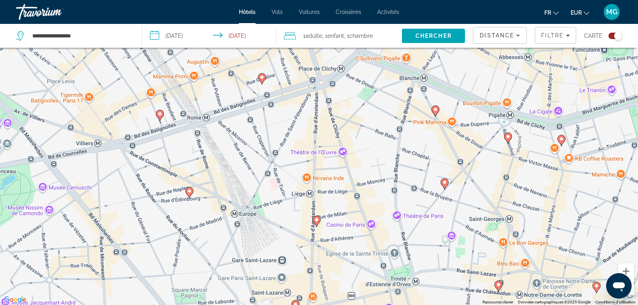
click at [632, 293] on button "Zoom arrière" at bounding box center [626, 288] width 16 height 16
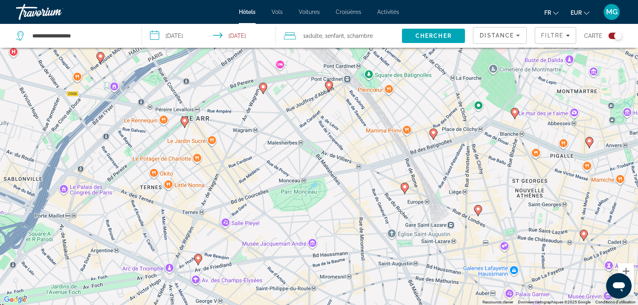
drag, startPoint x: 351, startPoint y: 139, endPoint x: 507, endPoint y: 159, distance: 157.2
click at [507, 159] on div "Pour naviguer, appuyez sur les touches fléchées. Pour activer le glissement ave…" at bounding box center [319, 152] width 638 height 305
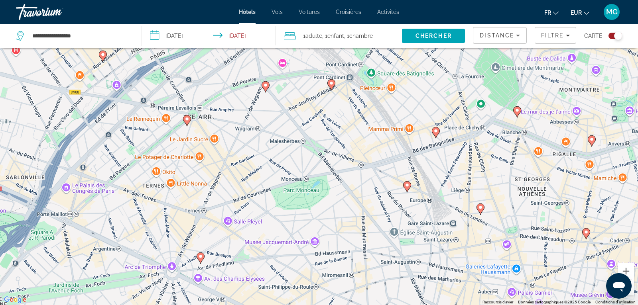
click at [612, 41] on div "Carte" at bounding box center [603, 36] width 38 height 24
click at [612, 39] on div "Toggle map" at bounding box center [615, 36] width 14 height 6
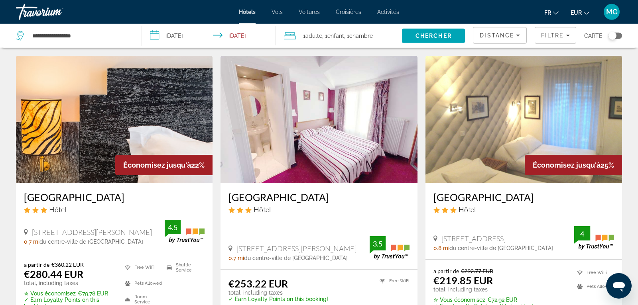
scroll to position [23, 0]
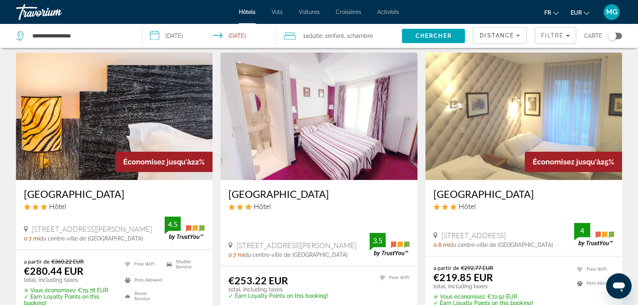
click at [518, 121] on img "Main content" at bounding box center [523, 117] width 197 height 128
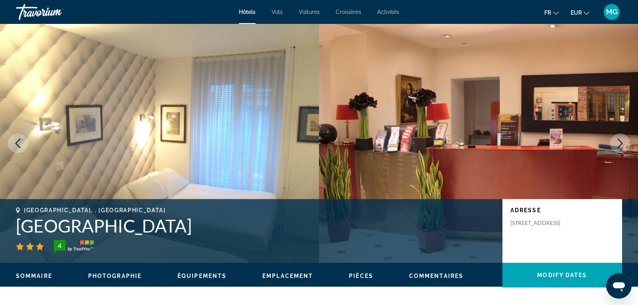
click at [619, 140] on icon "Next image" at bounding box center [620, 144] width 5 height 10
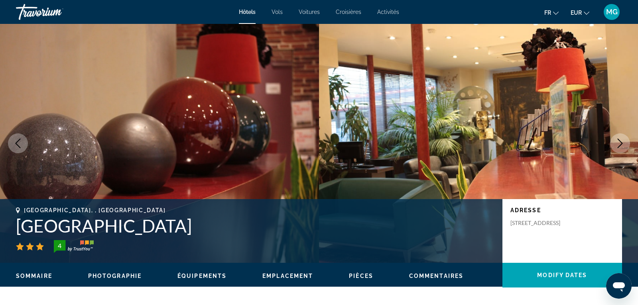
click at [619, 140] on icon "Next image" at bounding box center [620, 144] width 5 height 10
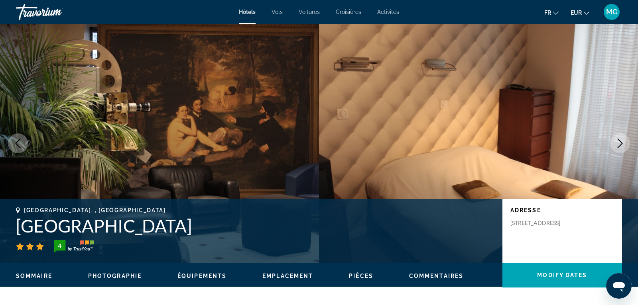
click at [619, 140] on icon "Next image" at bounding box center [620, 144] width 5 height 10
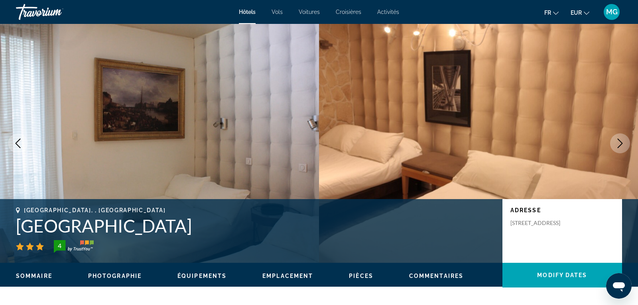
click at [619, 140] on icon "Next image" at bounding box center [620, 144] width 5 height 10
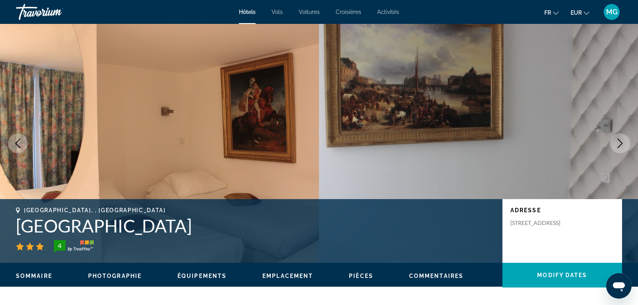
click at [619, 140] on icon "Next image" at bounding box center [620, 144] width 5 height 10
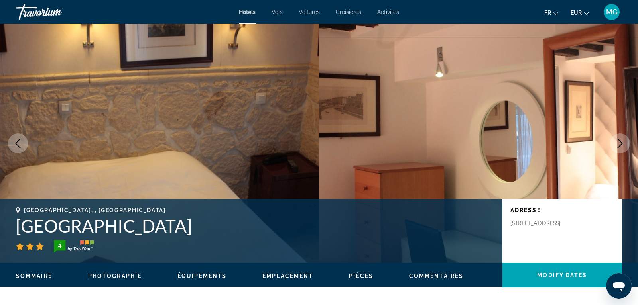
click at [619, 139] on icon "Next image" at bounding box center [620, 144] width 10 height 10
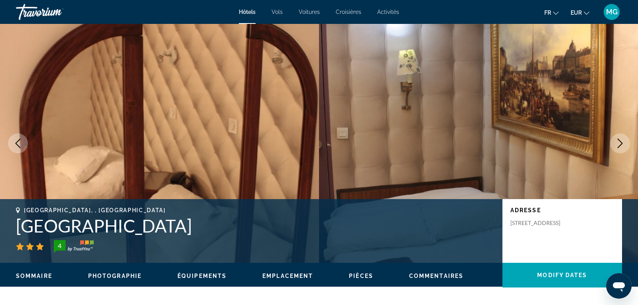
click at [619, 139] on icon "Next image" at bounding box center [620, 144] width 10 height 10
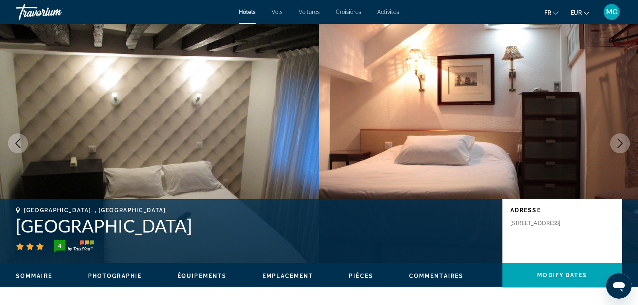
click at [619, 139] on icon "Next image" at bounding box center [620, 144] width 10 height 10
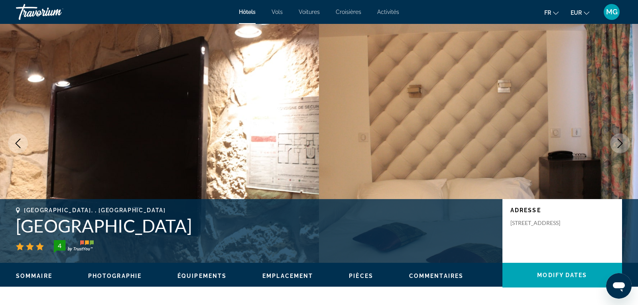
click at [619, 139] on icon "Next image" at bounding box center [620, 144] width 10 height 10
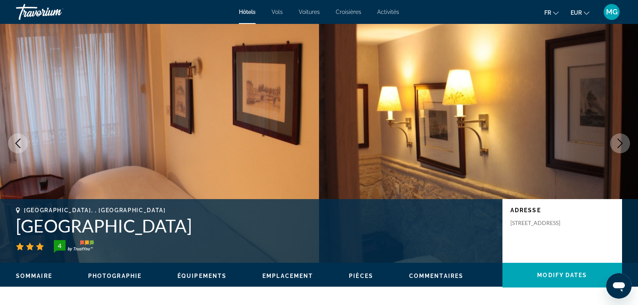
click at [619, 139] on icon "Next image" at bounding box center [620, 144] width 10 height 10
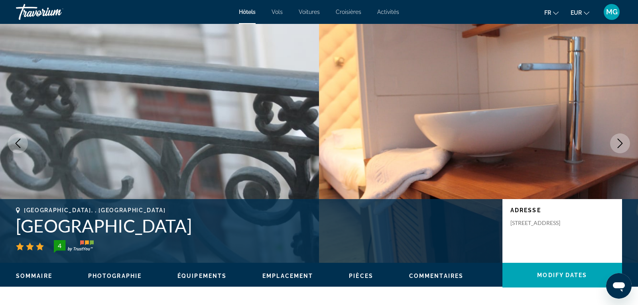
click at [619, 139] on icon "Next image" at bounding box center [620, 144] width 10 height 10
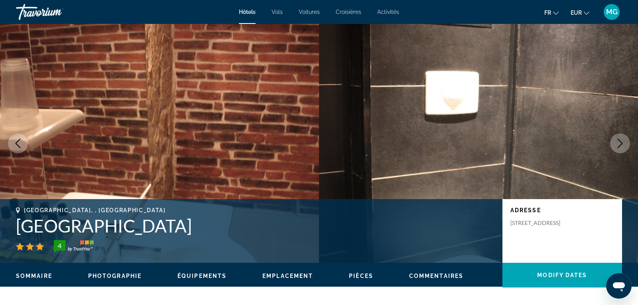
click at [619, 139] on icon "Next image" at bounding box center [620, 144] width 10 height 10
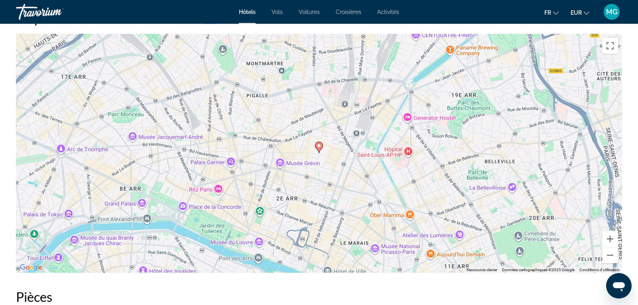
scroll to position [773, 0]
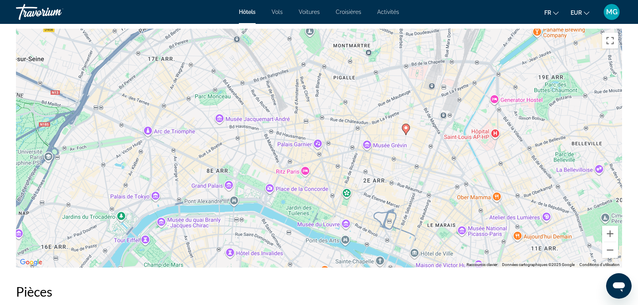
drag, startPoint x: 187, startPoint y: 176, endPoint x: 275, endPoint y: 162, distance: 89.1
click at [275, 162] on div "Pour activer le glissement avec le clavier, appuyez sur Alt+Entrée. Une fois ce…" at bounding box center [319, 148] width 606 height 239
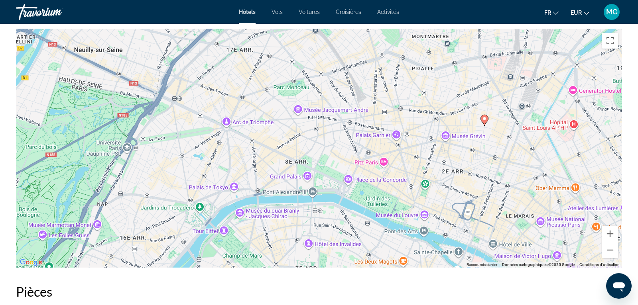
drag, startPoint x: 268, startPoint y: 160, endPoint x: 356, endPoint y: 149, distance: 88.4
click at [356, 149] on div "Pour activer le glissement avec le clavier, appuyez sur Alt+Entrée. Une fois ce…" at bounding box center [319, 148] width 606 height 239
